Goal: Navigation & Orientation: Find specific page/section

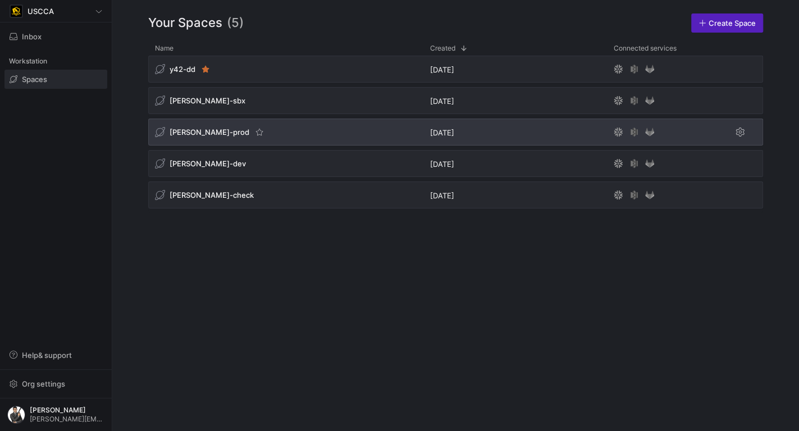
click at [267, 139] on div "[PERSON_NAME]-prod" at bounding box center [285, 131] width 275 height 27
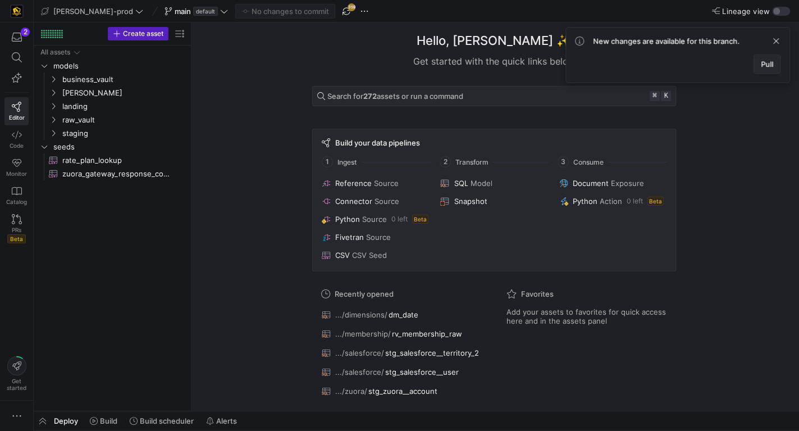
click at [764, 64] on span "Pull" at bounding box center [767, 63] width 12 height 9
